Goal: Task Accomplishment & Management: Use online tool/utility

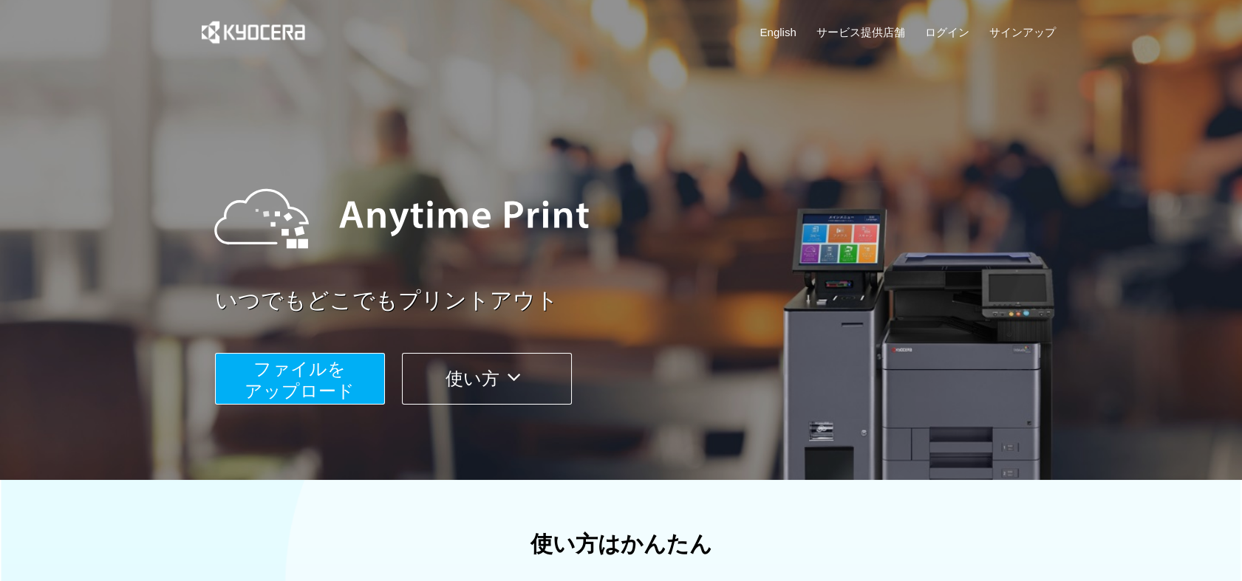
click at [319, 378] on span "ファイルを ​​アップロード" at bounding box center [300, 380] width 110 height 42
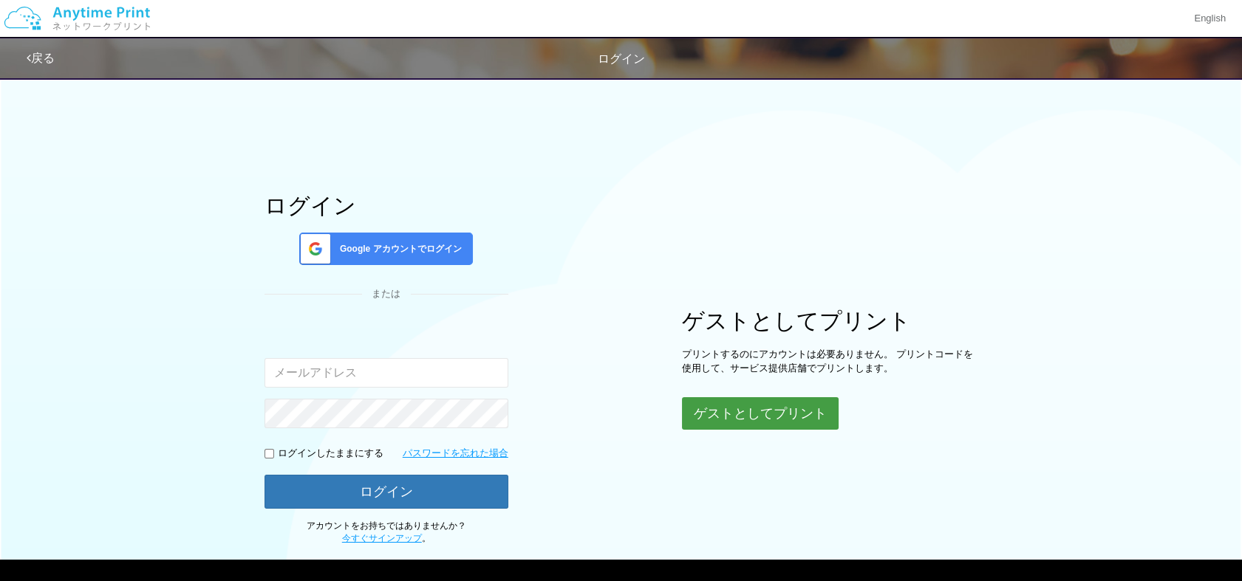
click at [734, 415] on button "ゲストとしてプリント" at bounding box center [760, 413] width 157 height 33
click at [774, 415] on button "ゲストとしてプリント" at bounding box center [760, 413] width 157 height 33
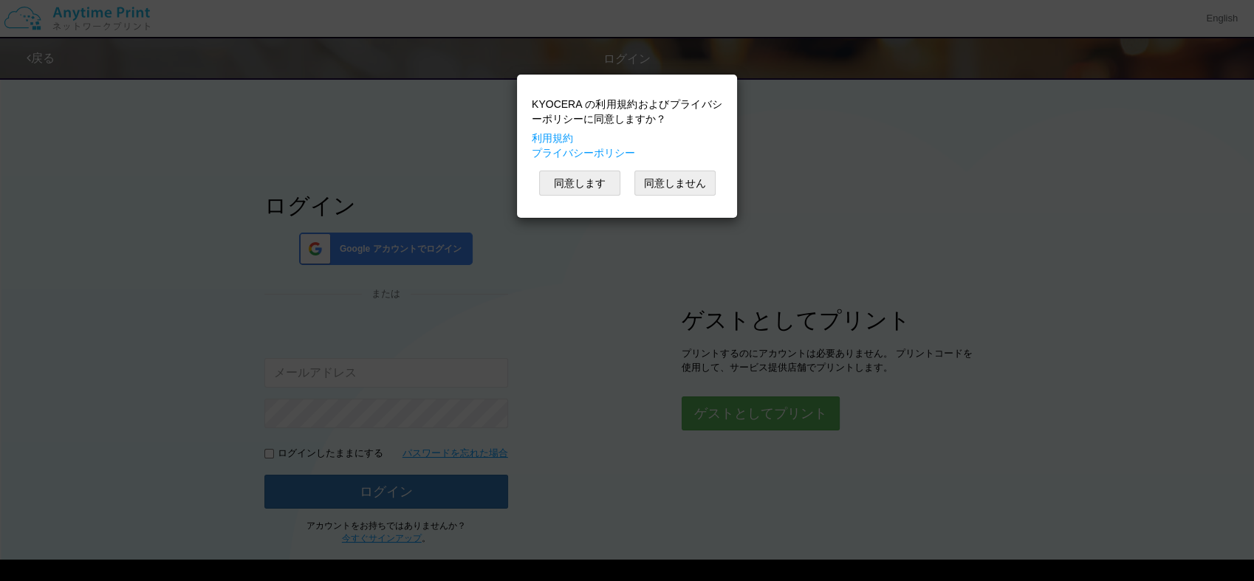
drag, startPoint x: 774, startPoint y: 415, endPoint x: 595, endPoint y: 168, distance: 305.3
click at [595, 168] on div "KYOCERA の利用規約およびプライバシーポリシーに同意しますか？ 利用規約 プライバシーポリシー 同意します 同意しません" at bounding box center [627, 290] width 1254 height 581
click at [564, 182] on button "同意します" at bounding box center [579, 183] width 81 height 25
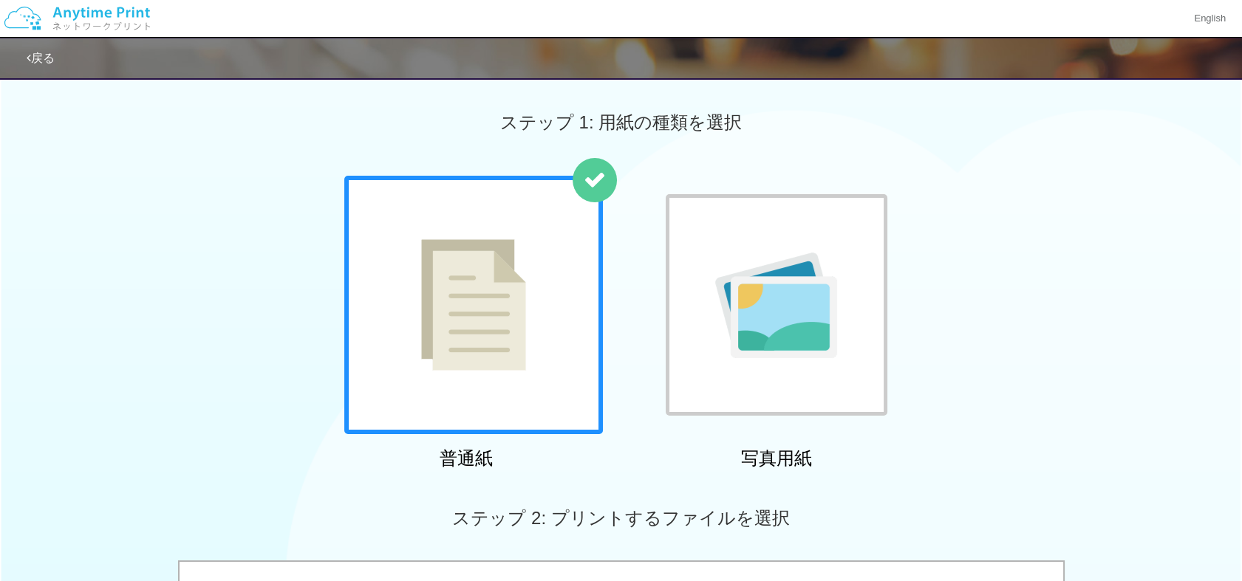
scroll to position [508, 0]
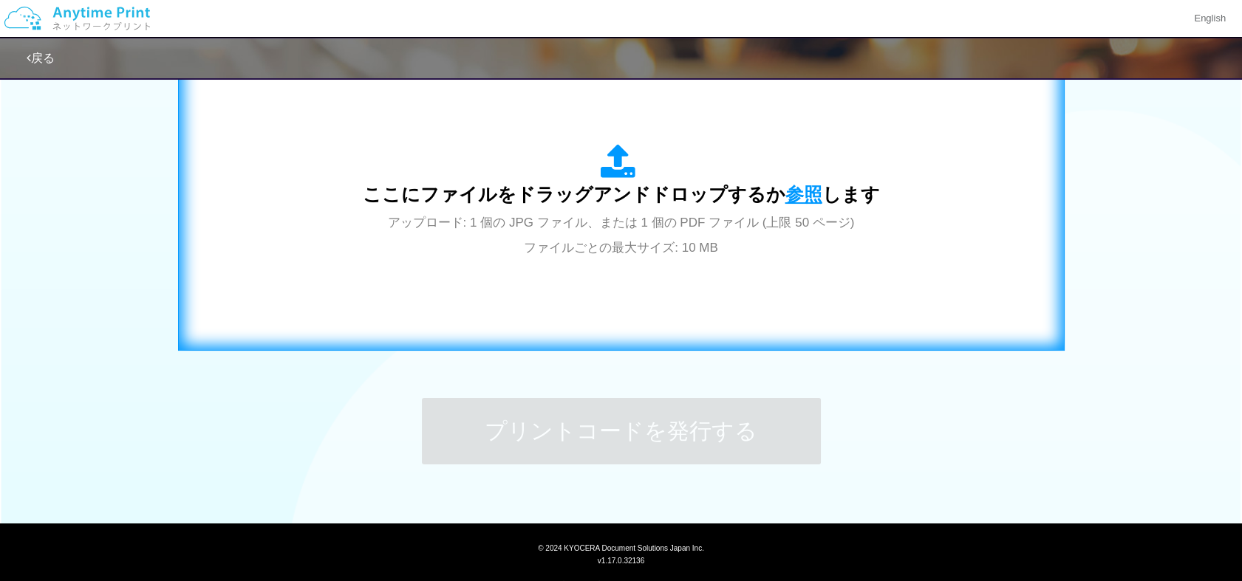
click at [801, 195] on span "参照" at bounding box center [803, 194] width 37 height 21
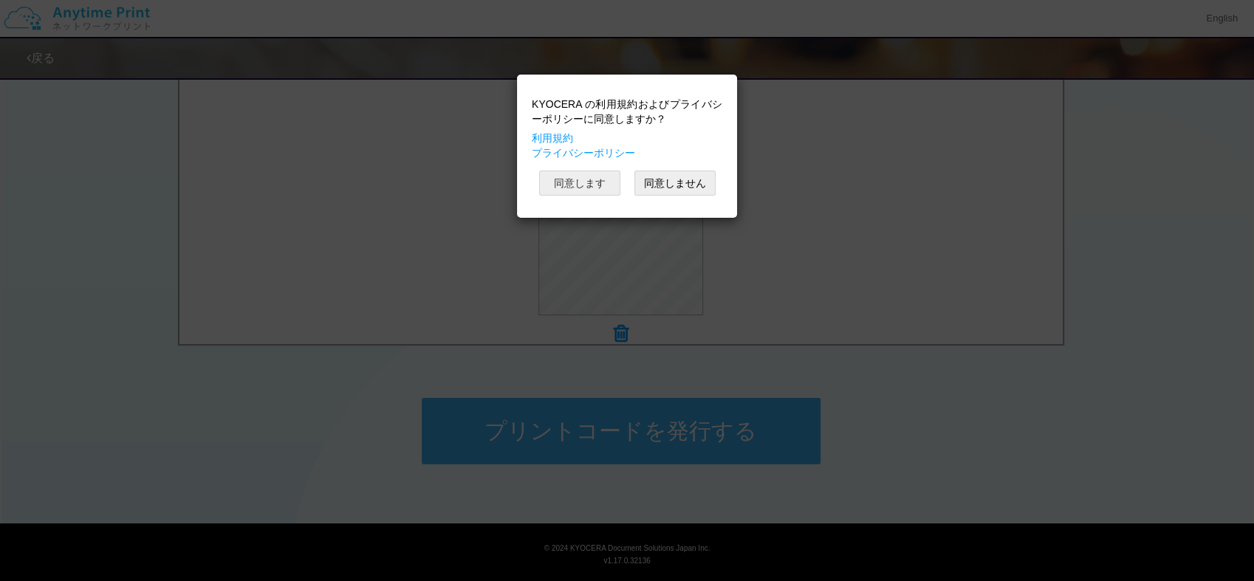
click at [587, 182] on button "同意します" at bounding box center [579, 183] width 81 height 25
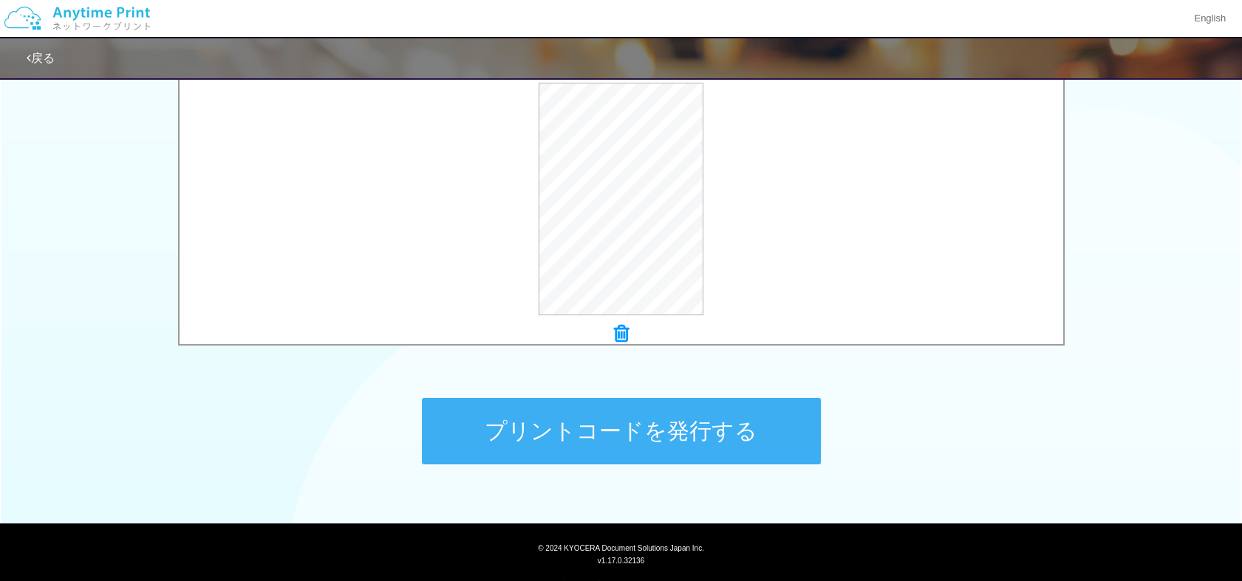
drag, startPoint x: 638, startPoint y: 427, endPoint x: 378, endPoint y: 417, distance: 260.2
click at [378, 417] on div "ステップ 1: 用紙の種類を選択 普通紙 写真用紙 普通紙 写真用紙 previous next slide 1 of 2 comma.current.act…" at bounding box center [621, 35] width 1242 height 948
click at [554, 433] on button "プリントコードを発行する" at bounding box center [621, 431] width 399 height 66
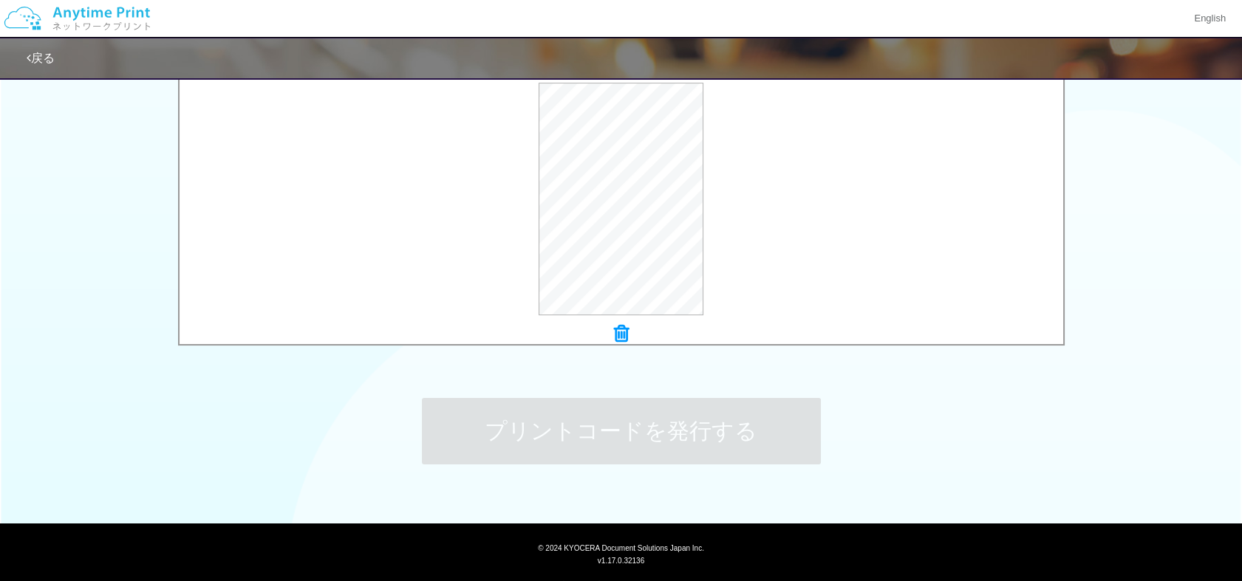
scroll to position [0, 0]
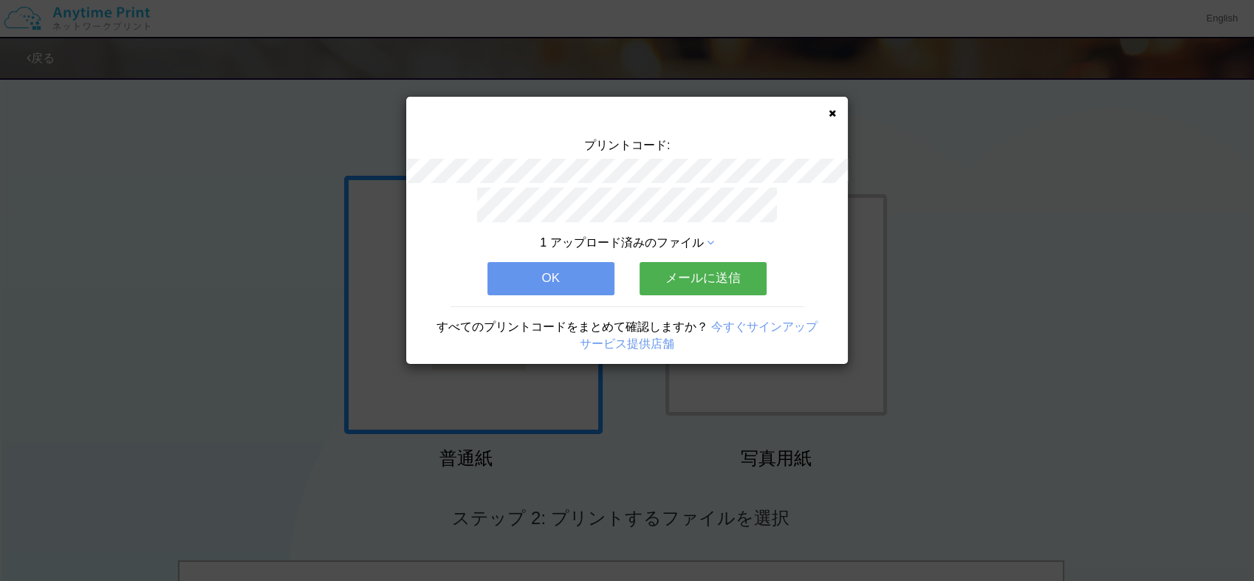
click at [550, 273] on button "OK" at bounding box center [551, 278] width 127 height 33
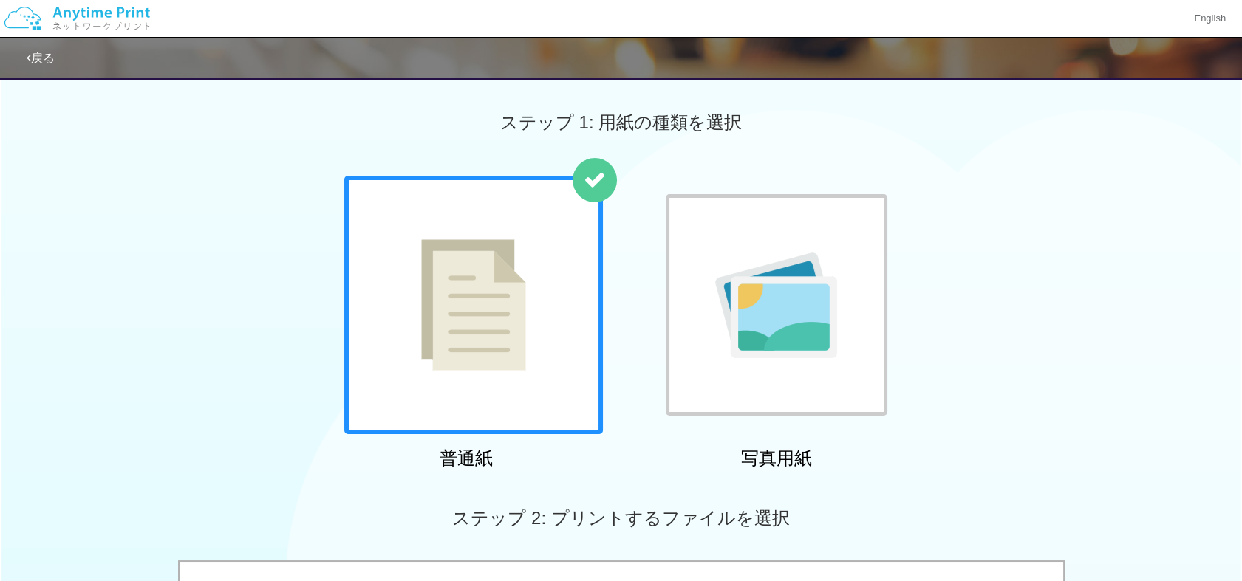
scroll to position [508, 0]
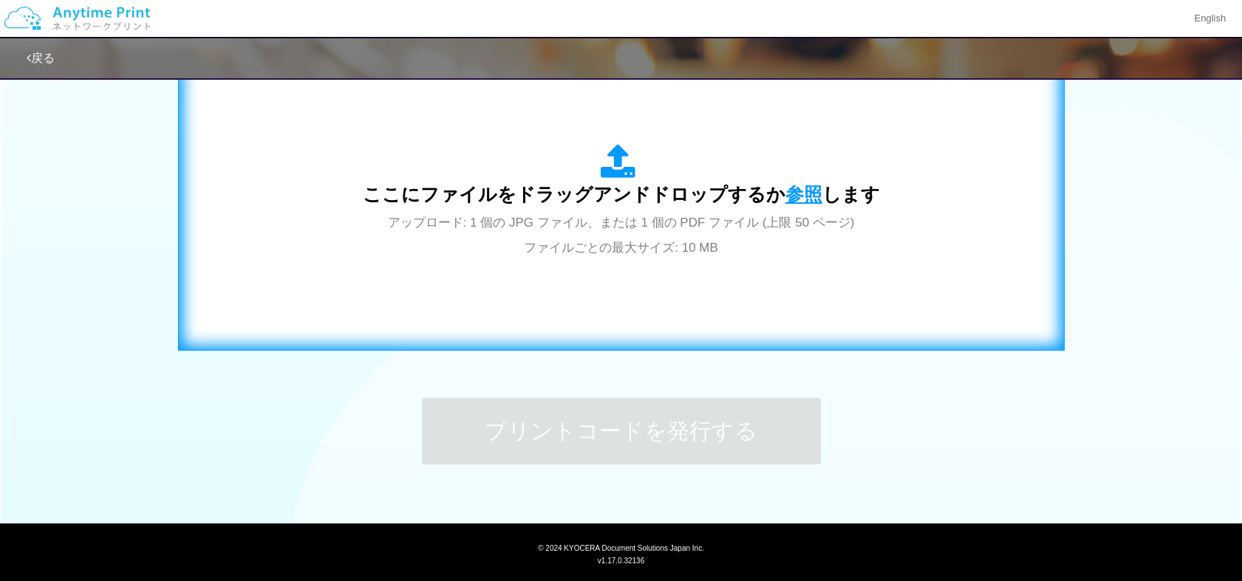
click at [804, 195] on span "参照" at bounding box center [803, 194] width 37 height 21
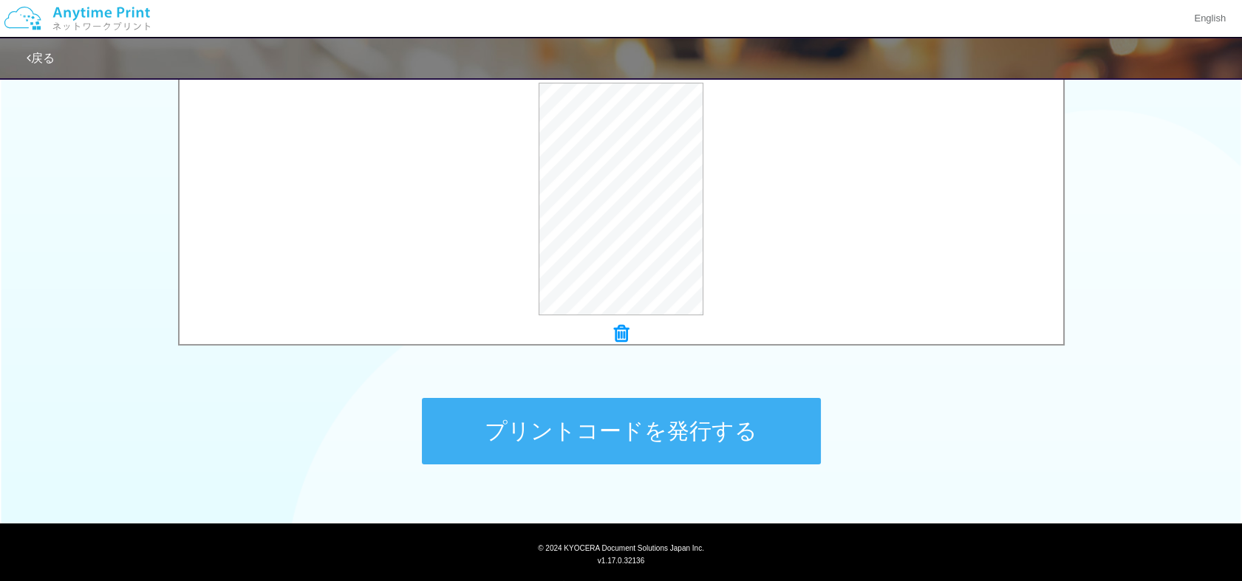
click at [629, 425] on button "プリントコードを発行する" at bounding box center [621, 431] width 399 height 66
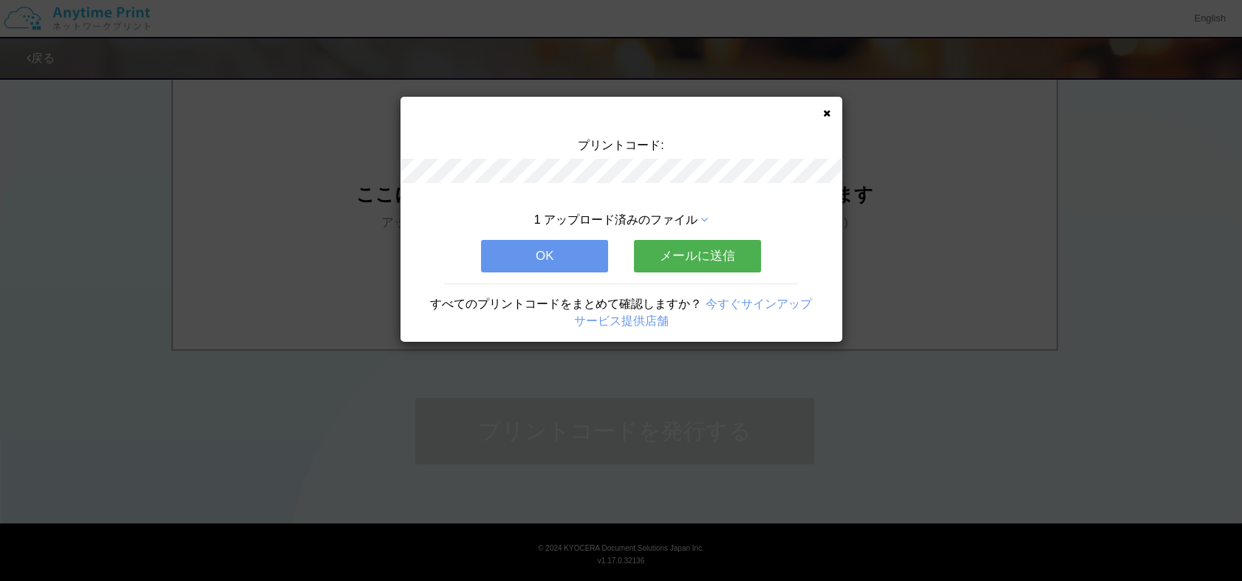
scroll to position [0, 0]
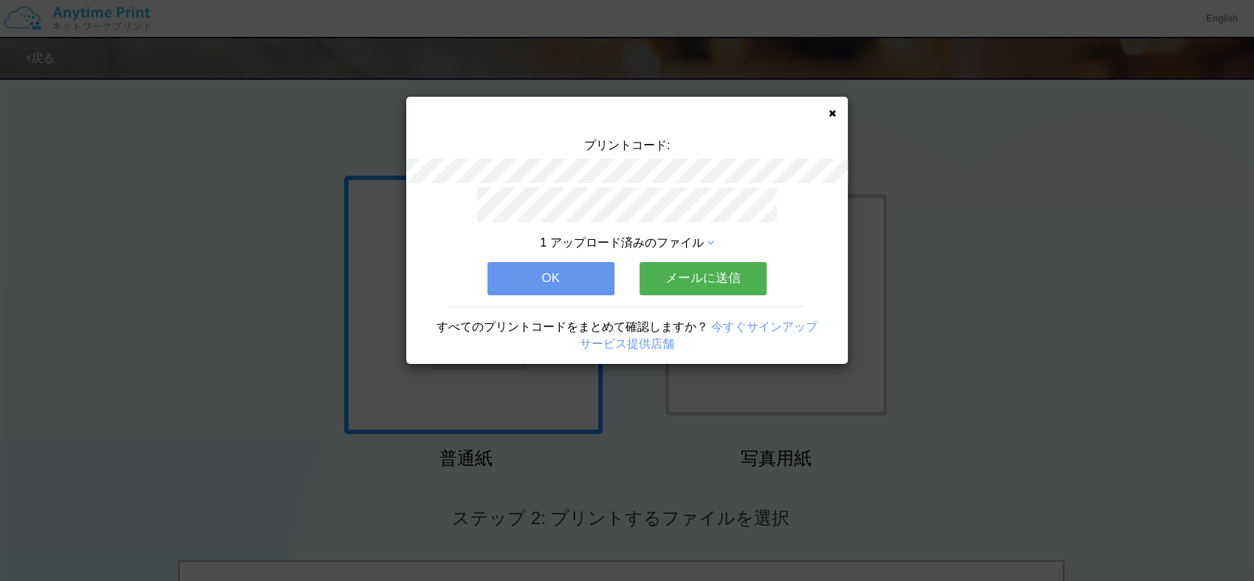
click at [575, 275] on button "OK" at bounding box center [551, 278] width 127 height 33
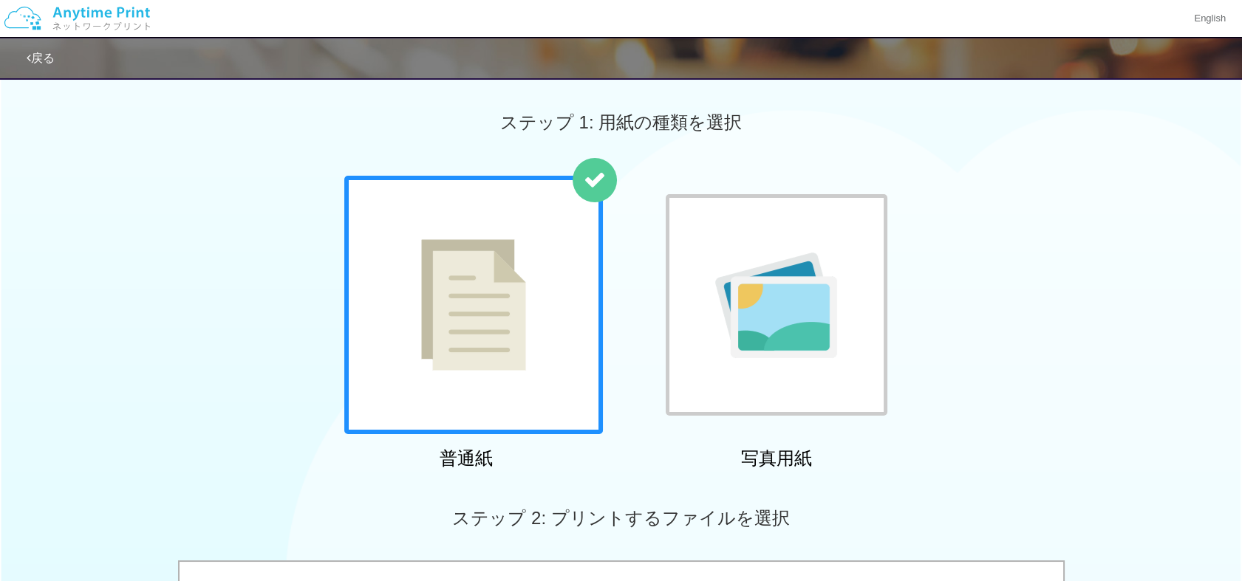
scroll to position [508, 0]
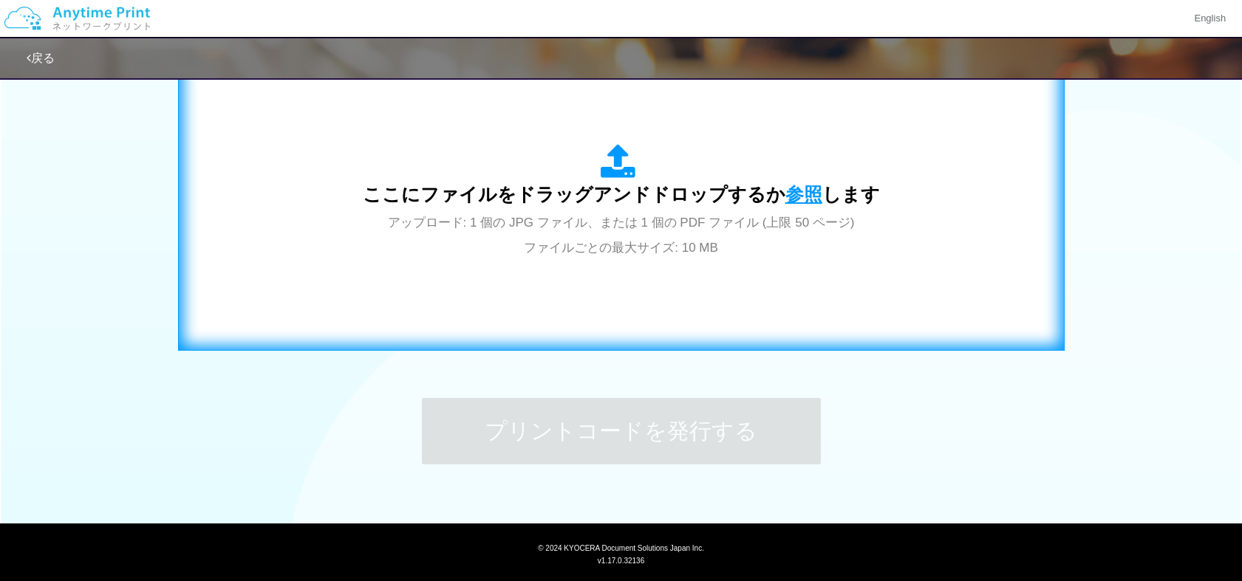
click at [803, 188] on span "参照" at bounding box center [803, 194] width 37 height 21
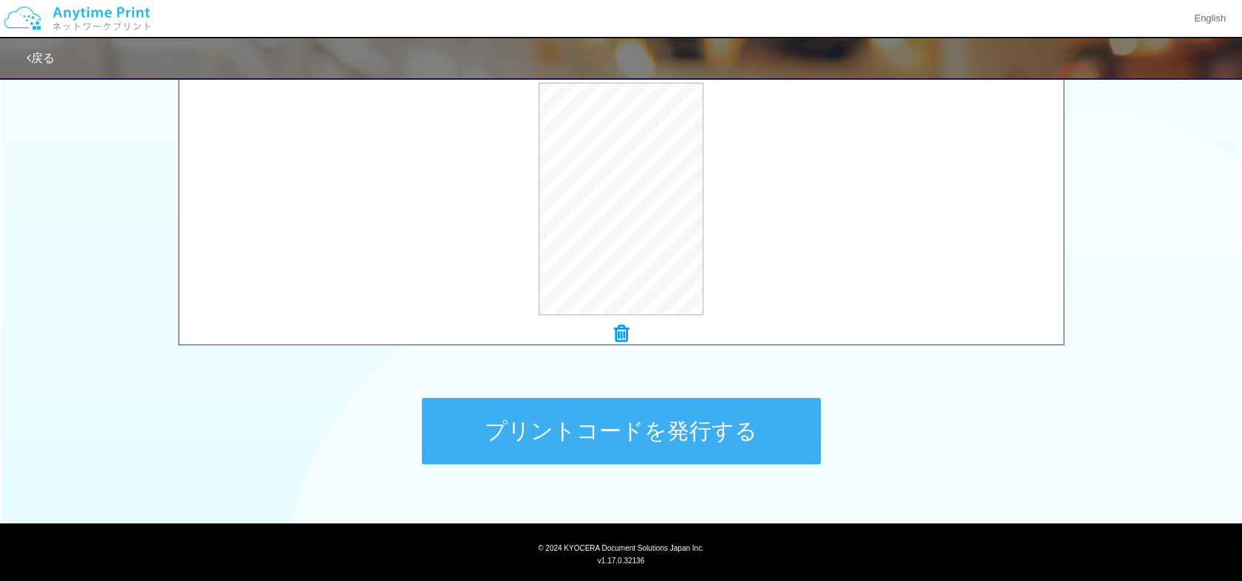
click at [585, 414] on button "プリントコードを発行する" at bounding box center [621, 431] width 399 height 66
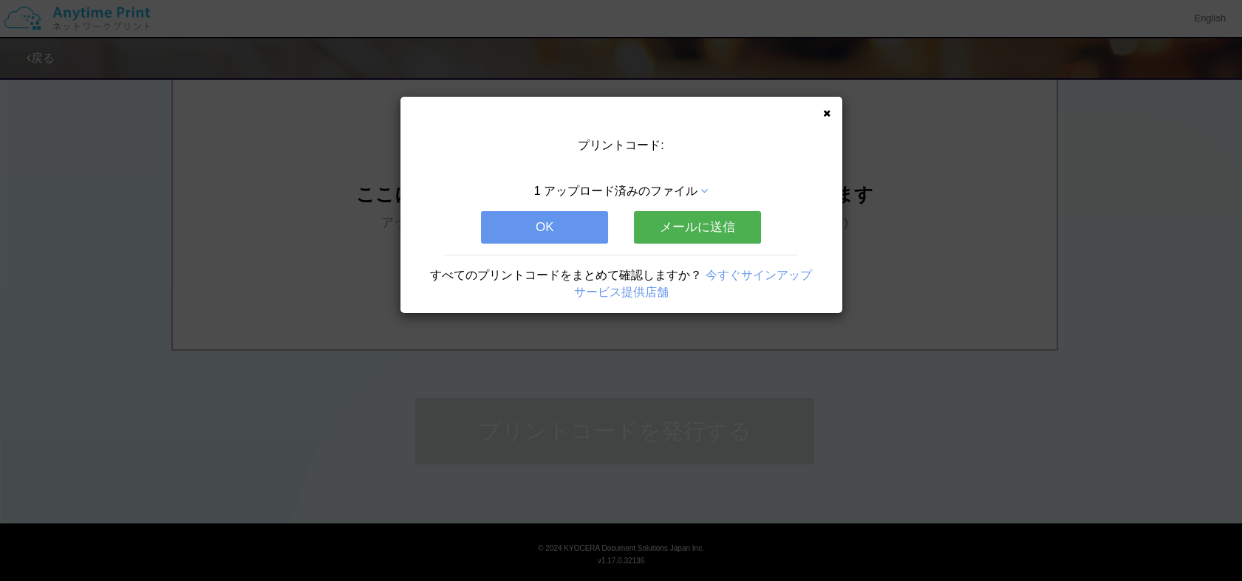
scroll to position [0, 0]
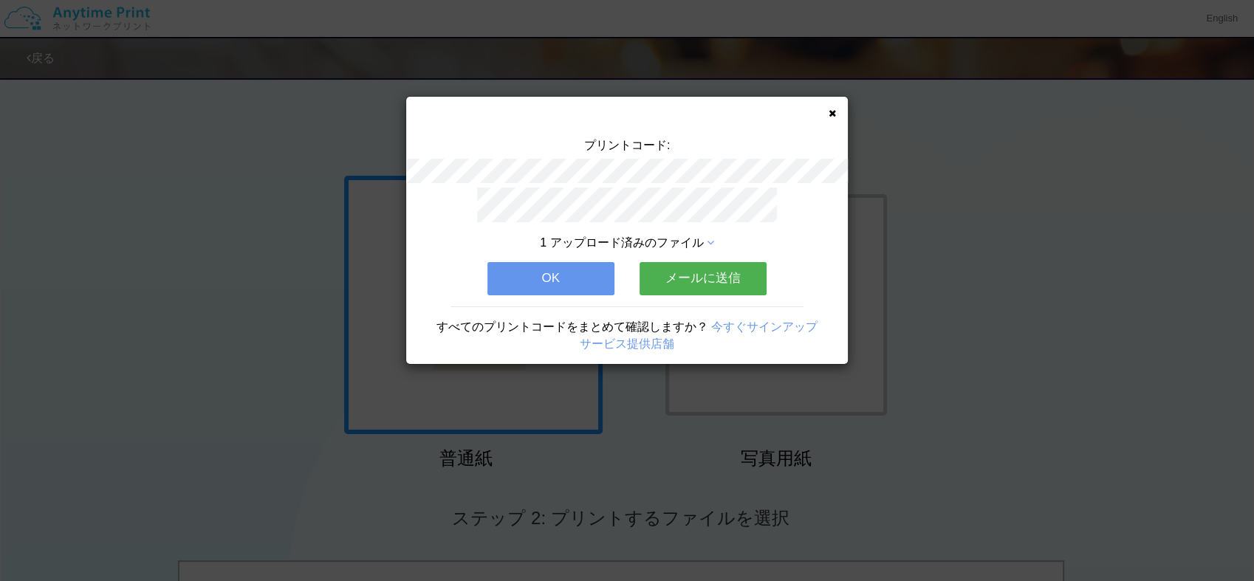
click at [545, 269] on button "OK" at bounding box center [551, 278] width 127 height 33
